Goal: Information Seeking & Learning: Check status

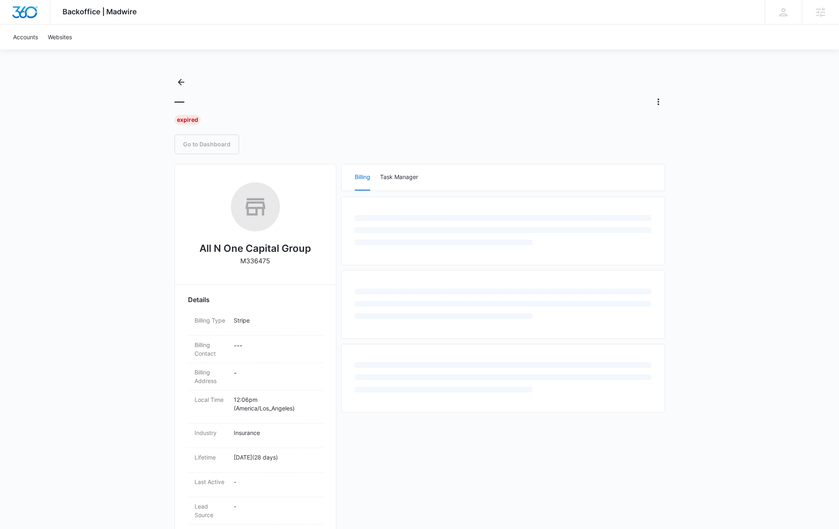
click at [137, 128] on div "Backoffice | Madwire Apps Settings KL Kyle Lewis kyle.lewis@marketing360.com My…" at bounding box center [419, 345] width 839 height 690
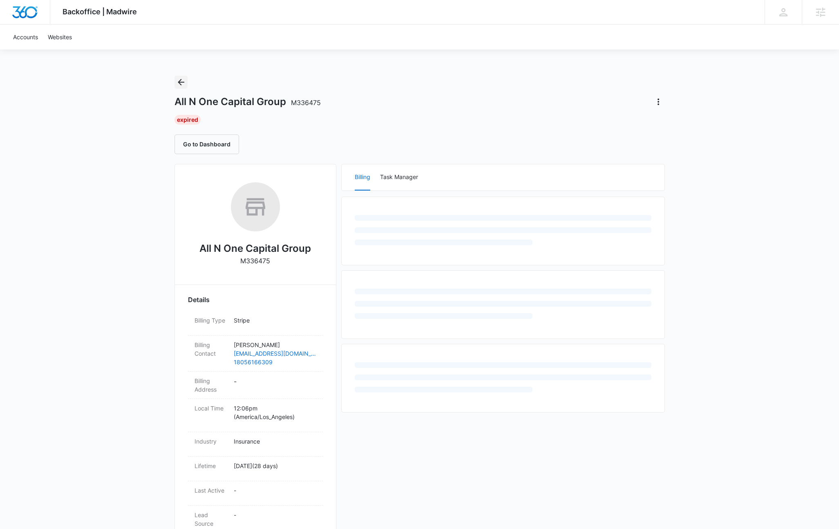
click at [179, 84] on icon "Back" at bounding box center [181, 82] width 10 height 10
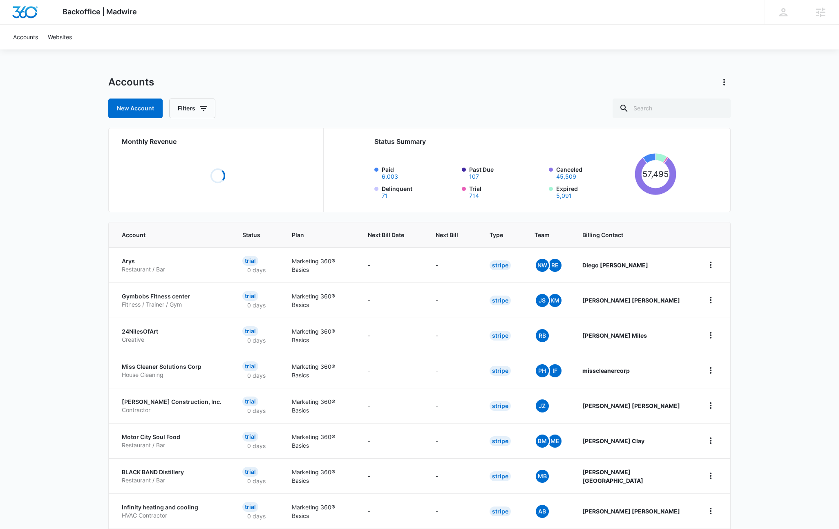
click at [318, 113] on div "New Account Filters" at bounding box center [419, 109] width 622 height 20
click at [458, 234] on span "Next Bill" at bounding box center [447, 235] width 22 height 9
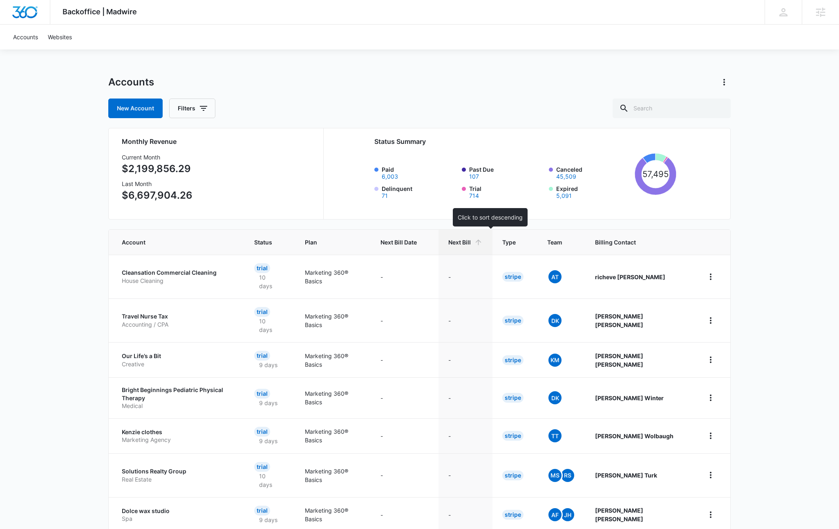
click at [483, 239] on icon at bounding box center [478, 242] width 9 height 9
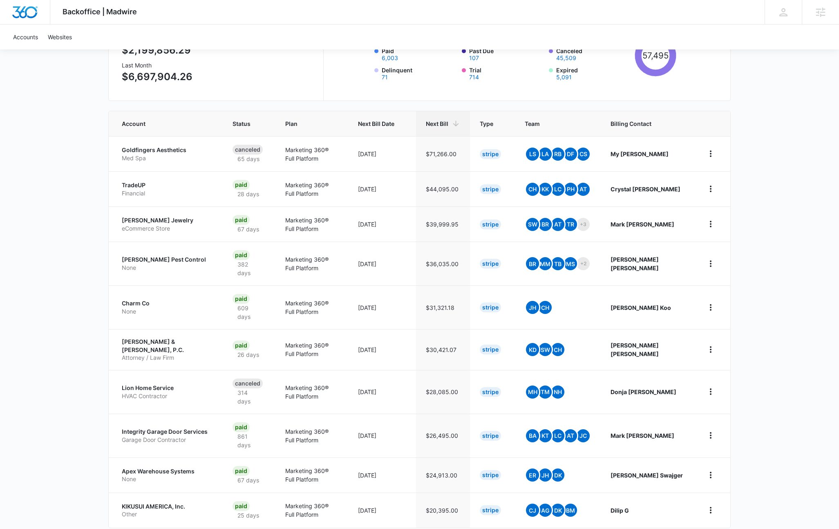
scroll to position [123, 0]
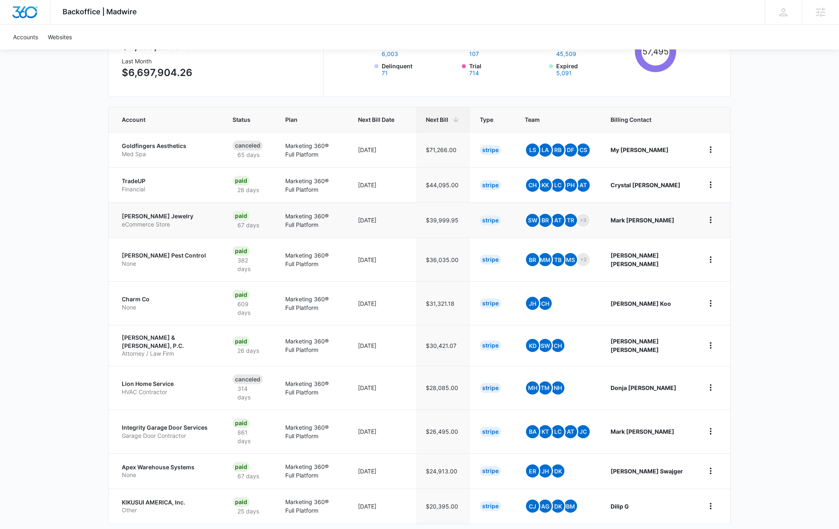
click at [144, 215] on p "Riddle's Jewelry" at bounding box center [167, 216] width 91 height 8
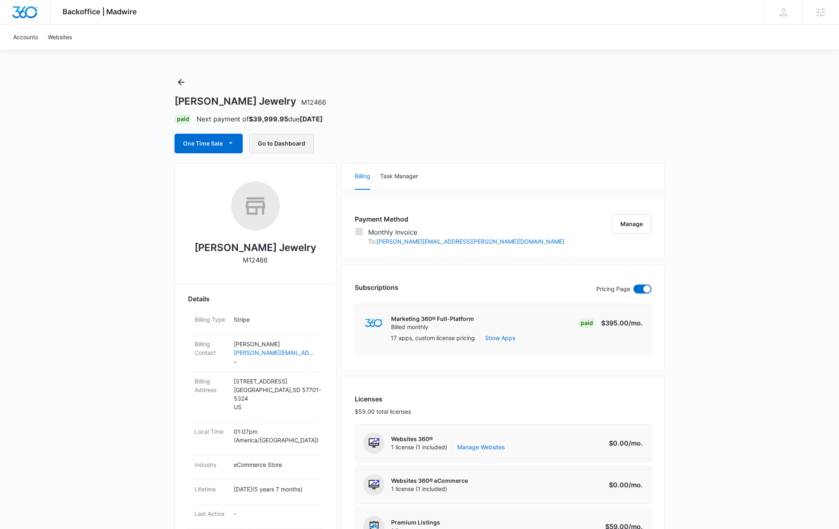
click at [296, 145] on button "Go to Dashboard" at bounding box center [281, 144] width 65 height 20
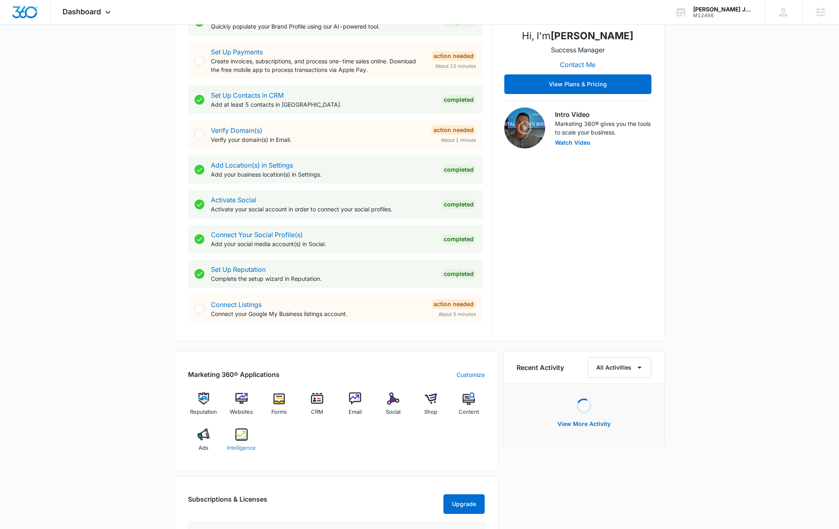
scroll to position [187, 0]
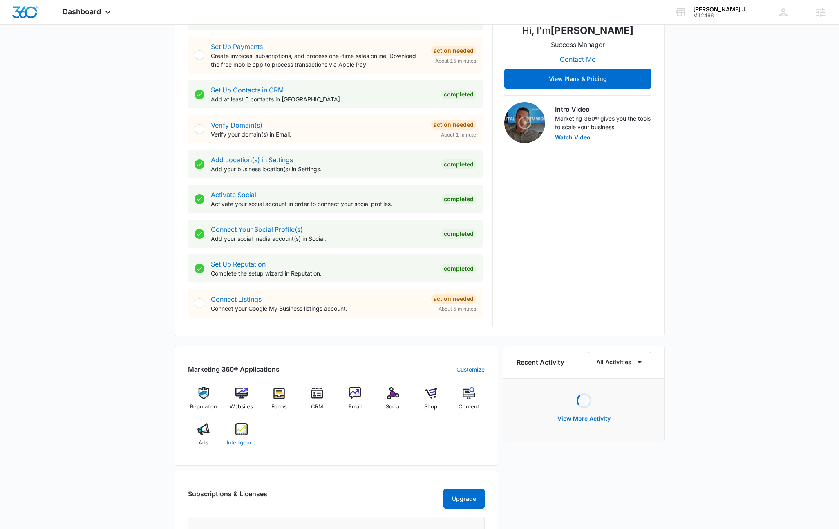
click at [240, 430] on img at bounding box center [241, 429] width 12 height 12
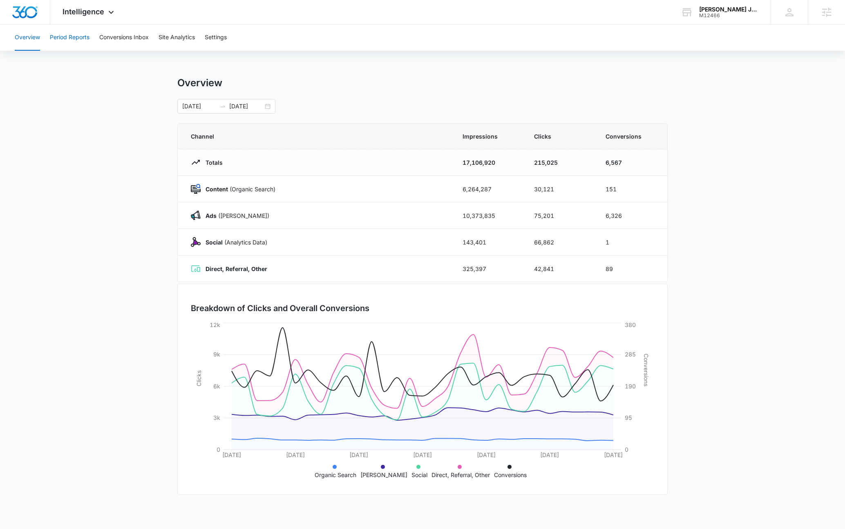
click at [85, 40] on button "Period Reports" at bounding box center [70, 38] width 40 height 26
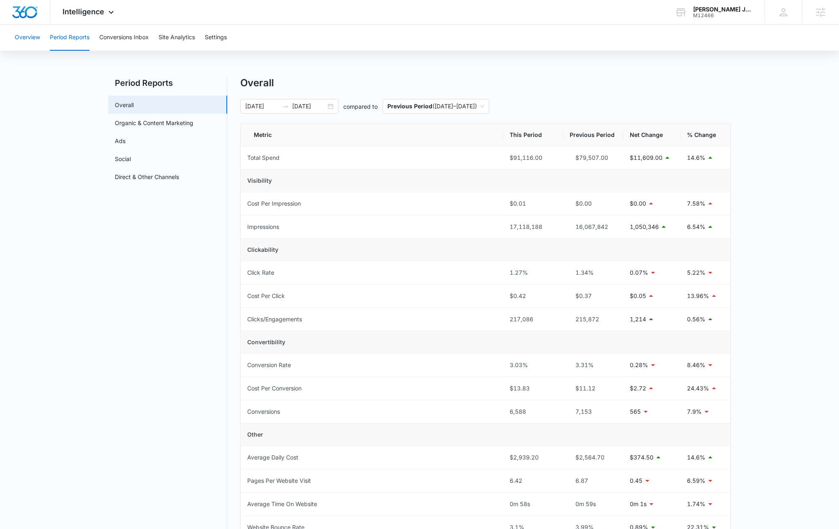
click at [37, 42] on button "Overview" at bounding box center [27, 38] width 25 height 26
